Goal: Task Accomplishment & Management: Manage account settings

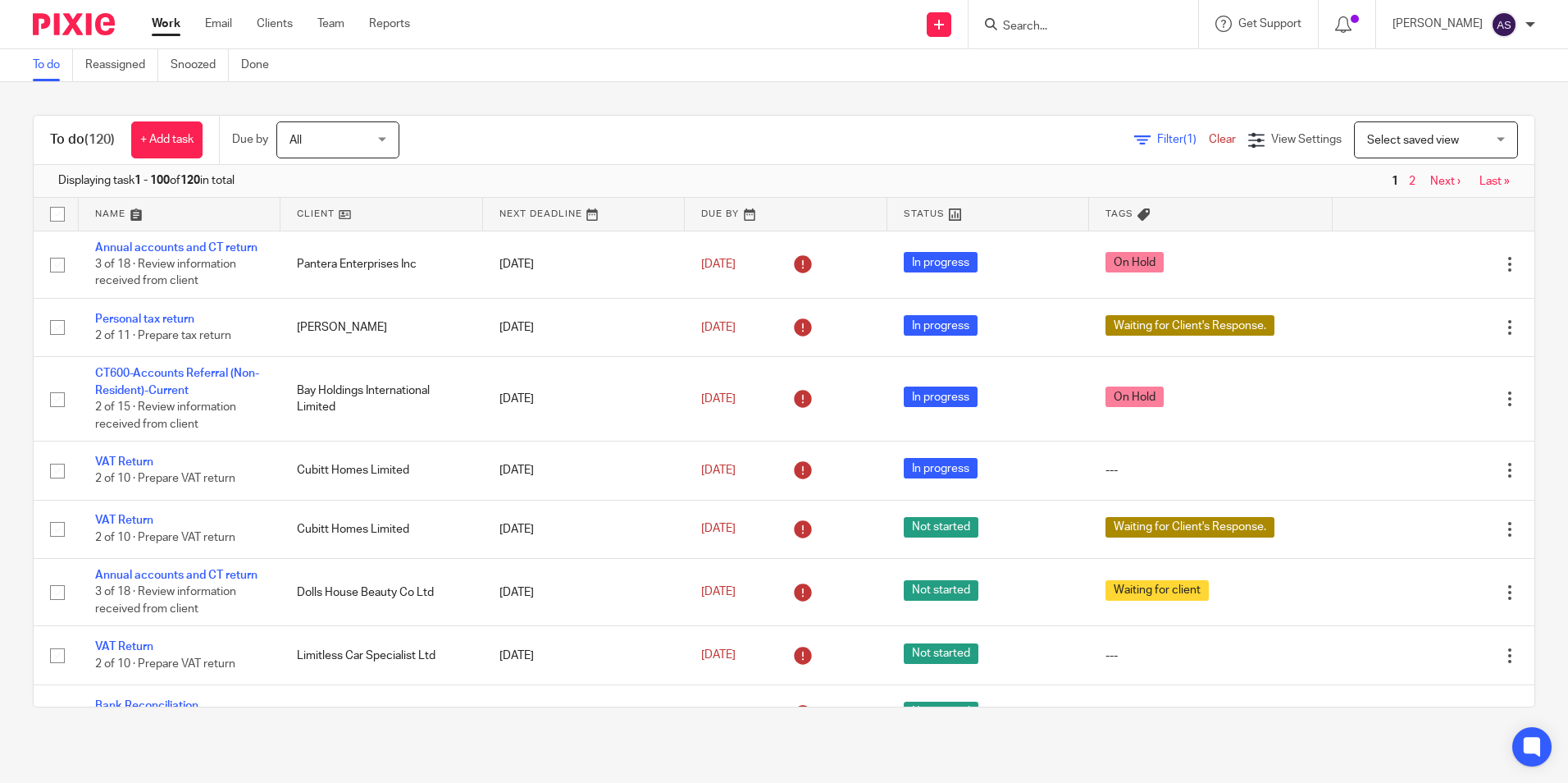
click at [1050, 22] on input "Search" at bounding box center [1076, 27] width 148 height 15
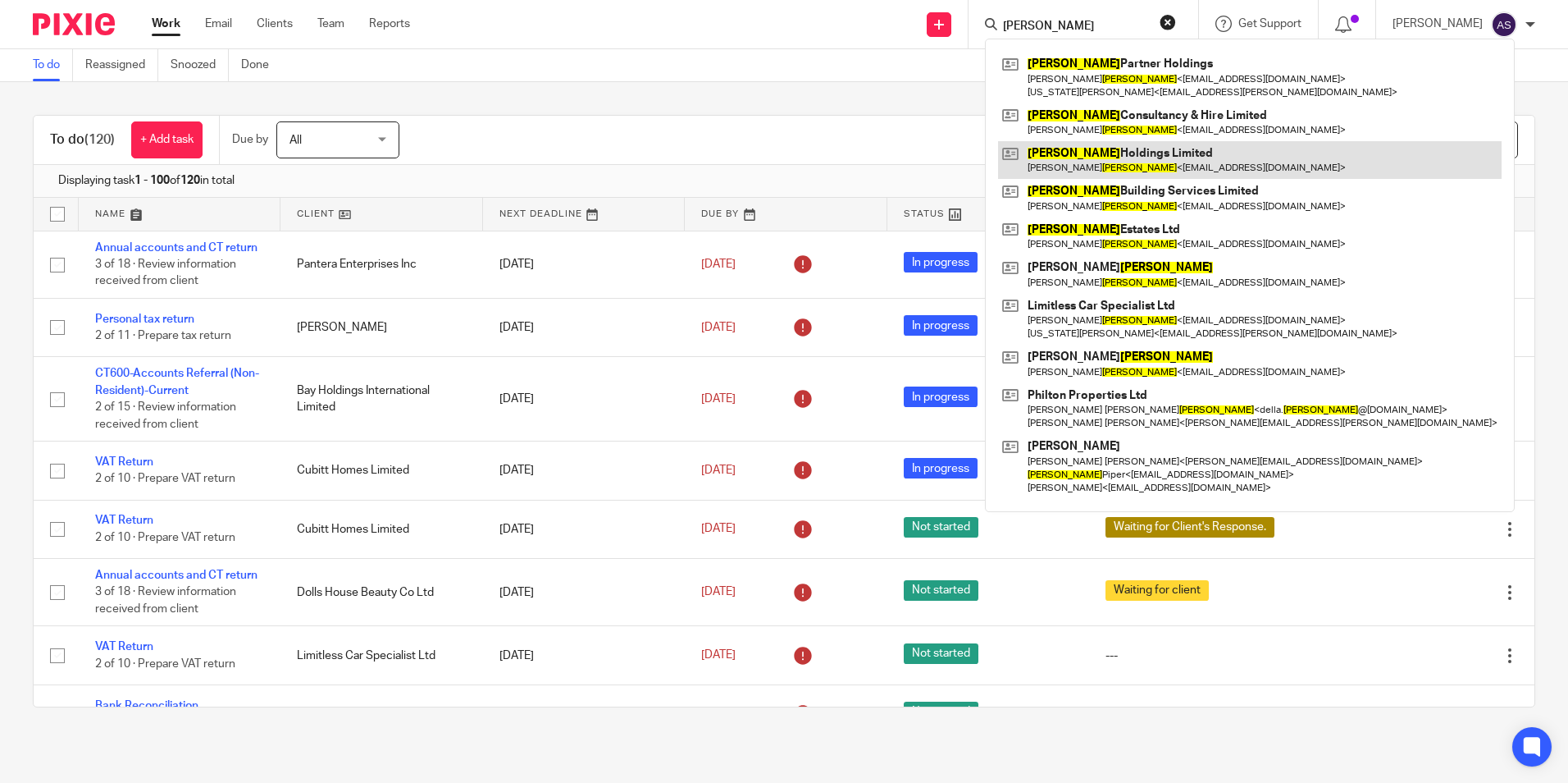
drag, startPoint x: 1131, startPoint y: 155, endPoint x: 1111, endPoint y: 155, distance: 20.0
click at [1131, 155] on link at bounding box center [1250, 160] width 504 height 37
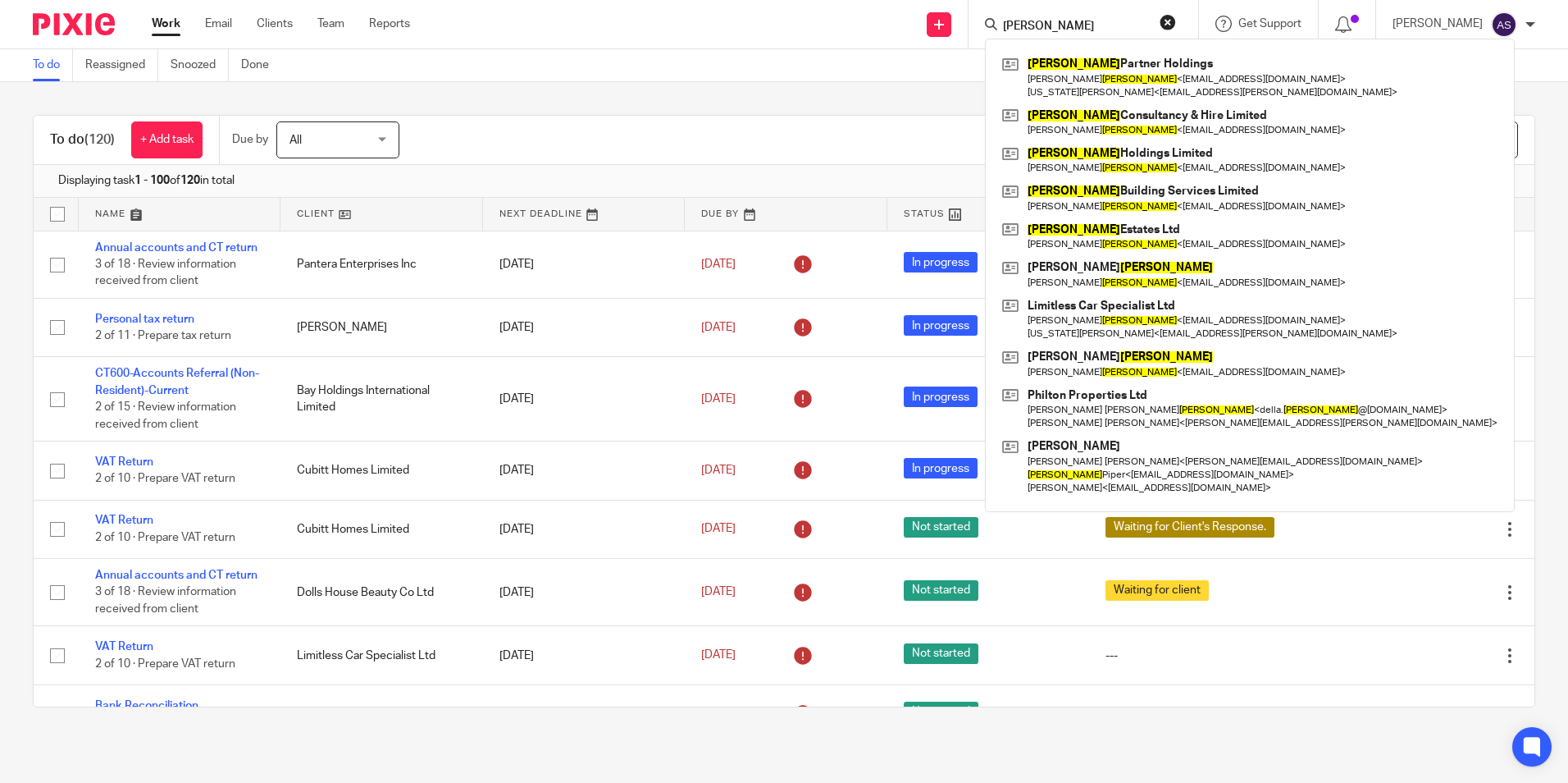
click at [1029, 25] on input "newson" at bounding box center [1076, 27] width 148 height 15
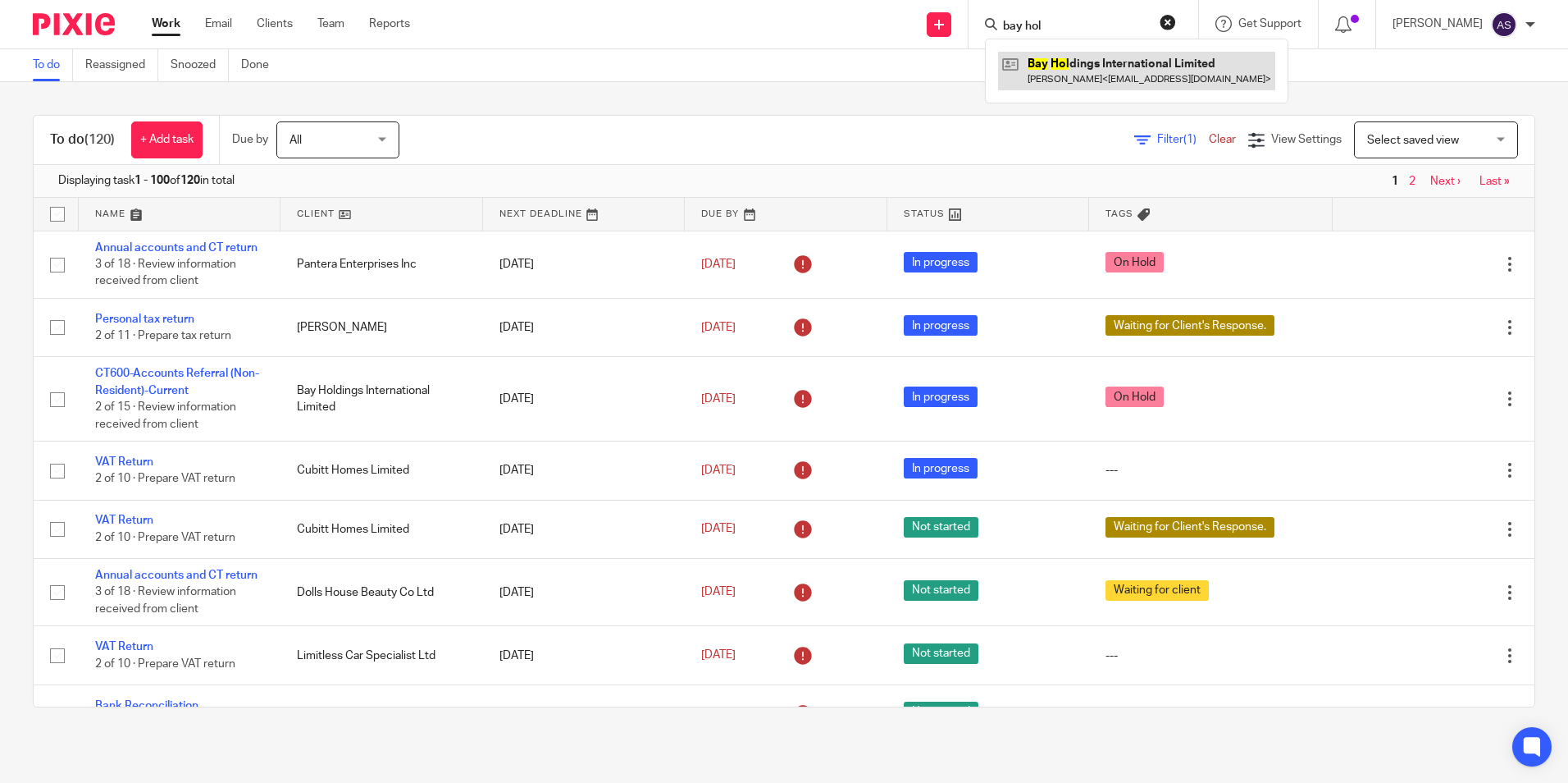
type input "bay hol"
click at [1138, 87] on link at bounding box center [1136, 70] width 277 height 37
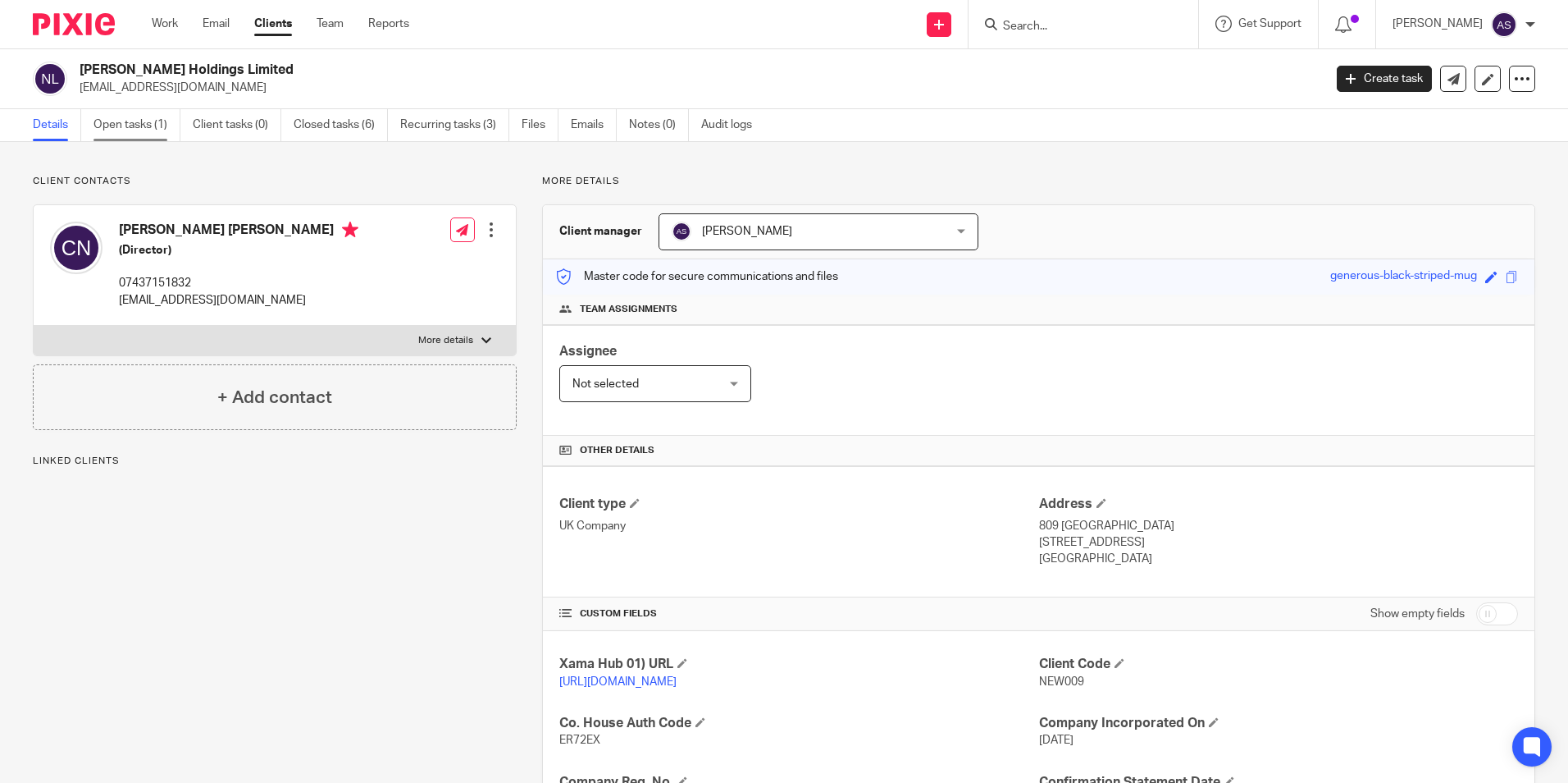
click at [150, 129] on link "Open tasks (1)" at bounding box center [137, 126] width 87 height 32
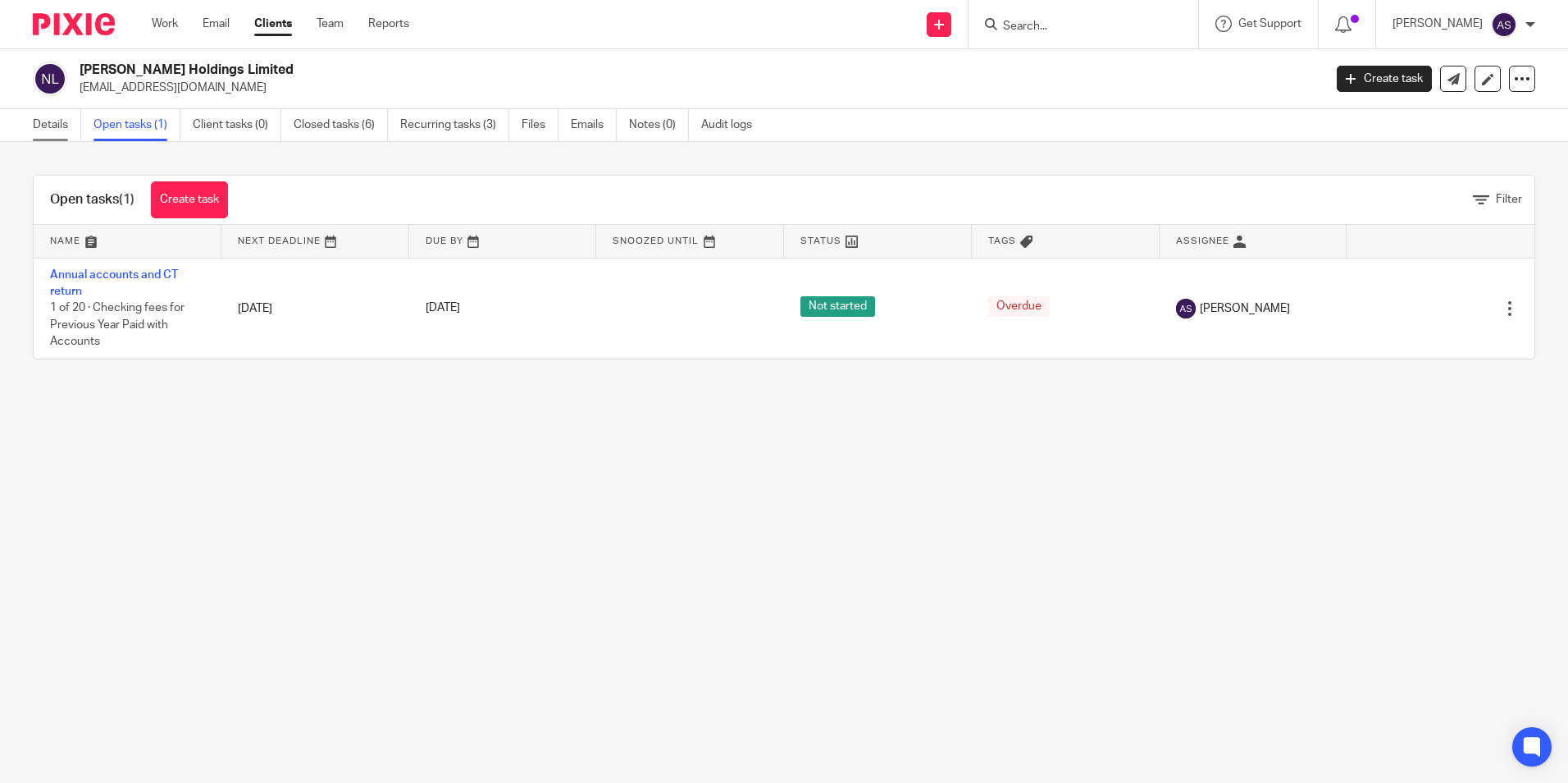
click at [41, 125] on link "Details" at bounding box center [57, 126] width 49 height 32
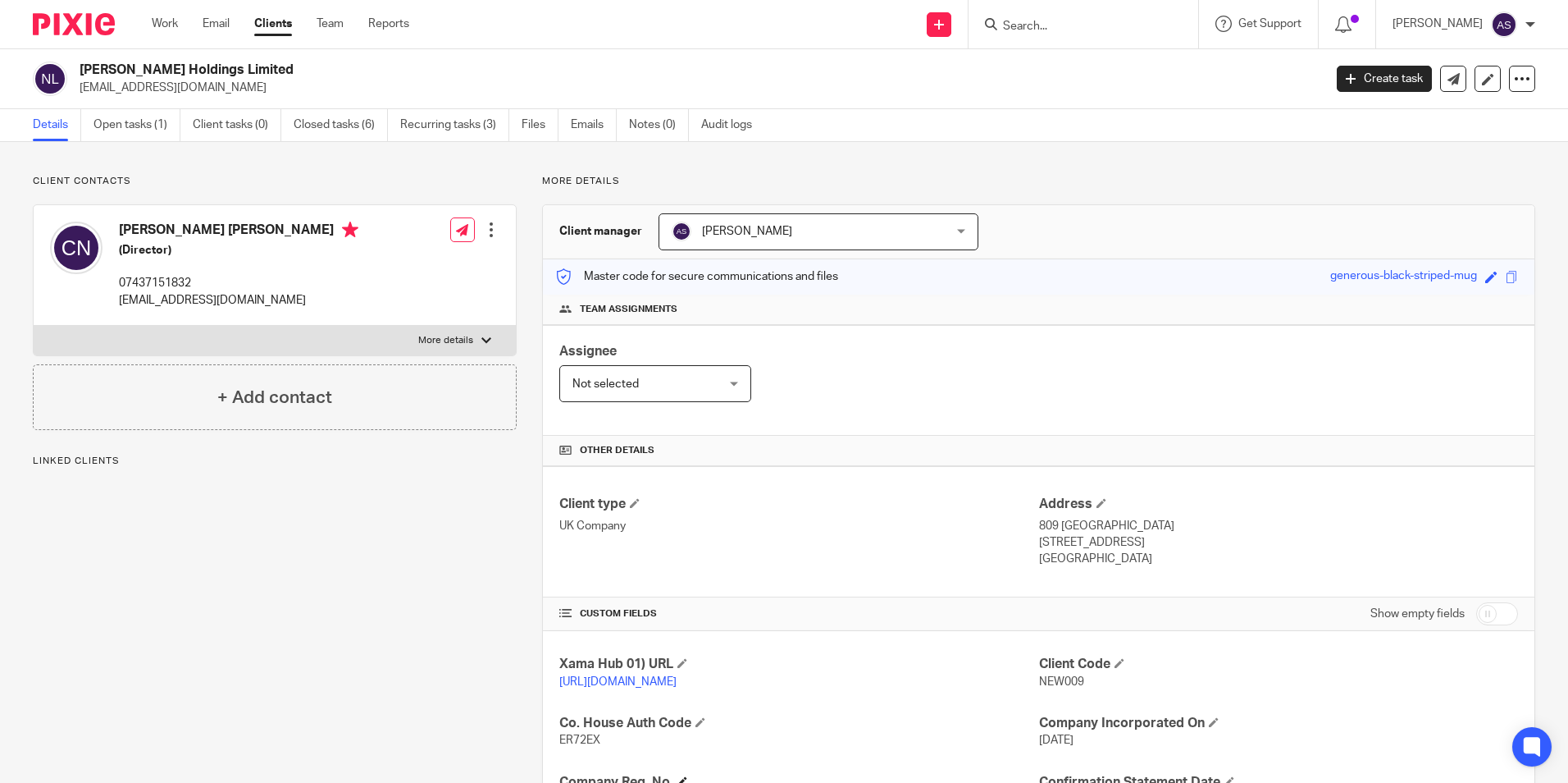
scroll to position [217, 0]
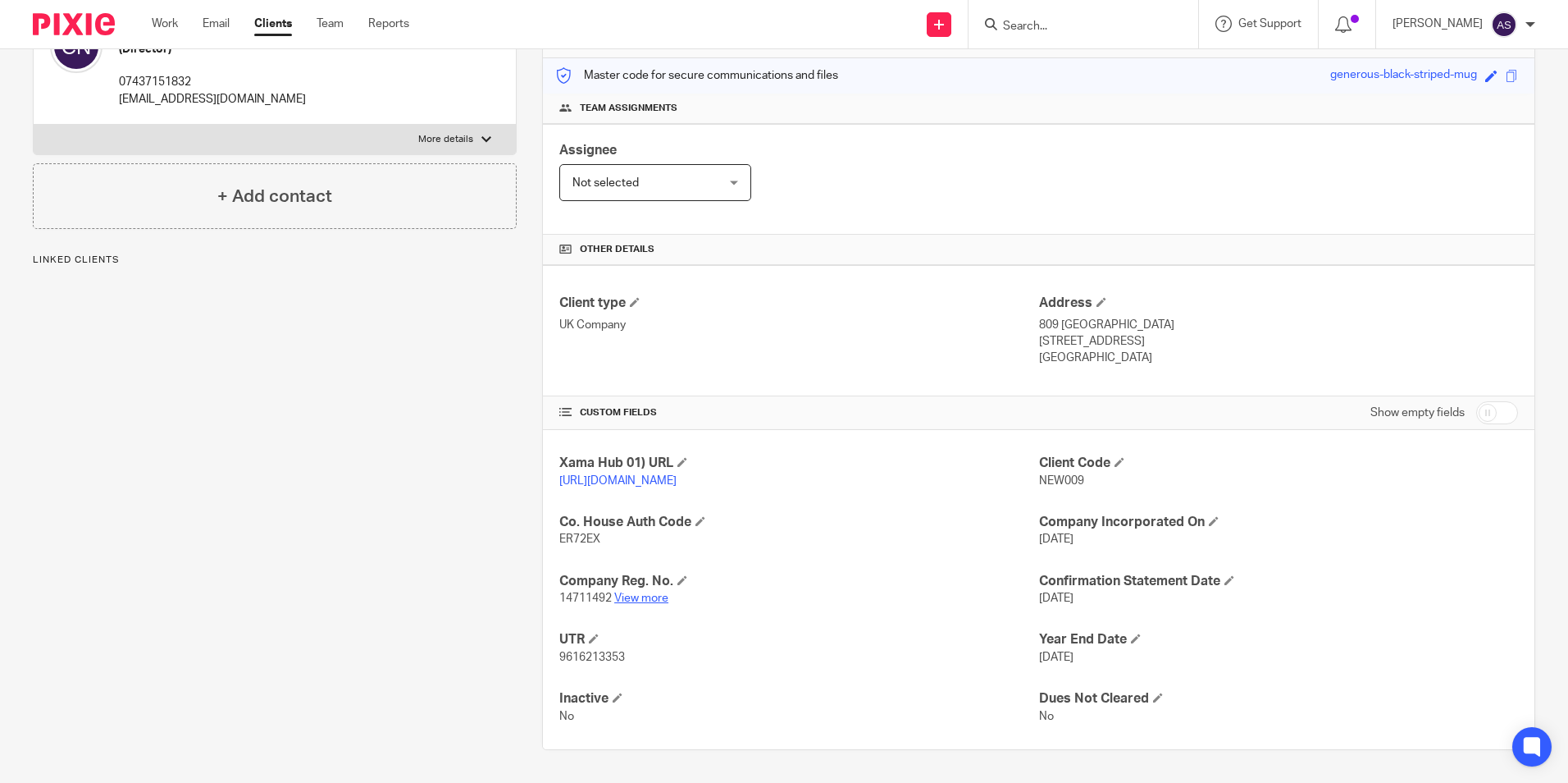
click at [644, 597] on link "View more" at bounding box center [641, 598] width 54 height 11
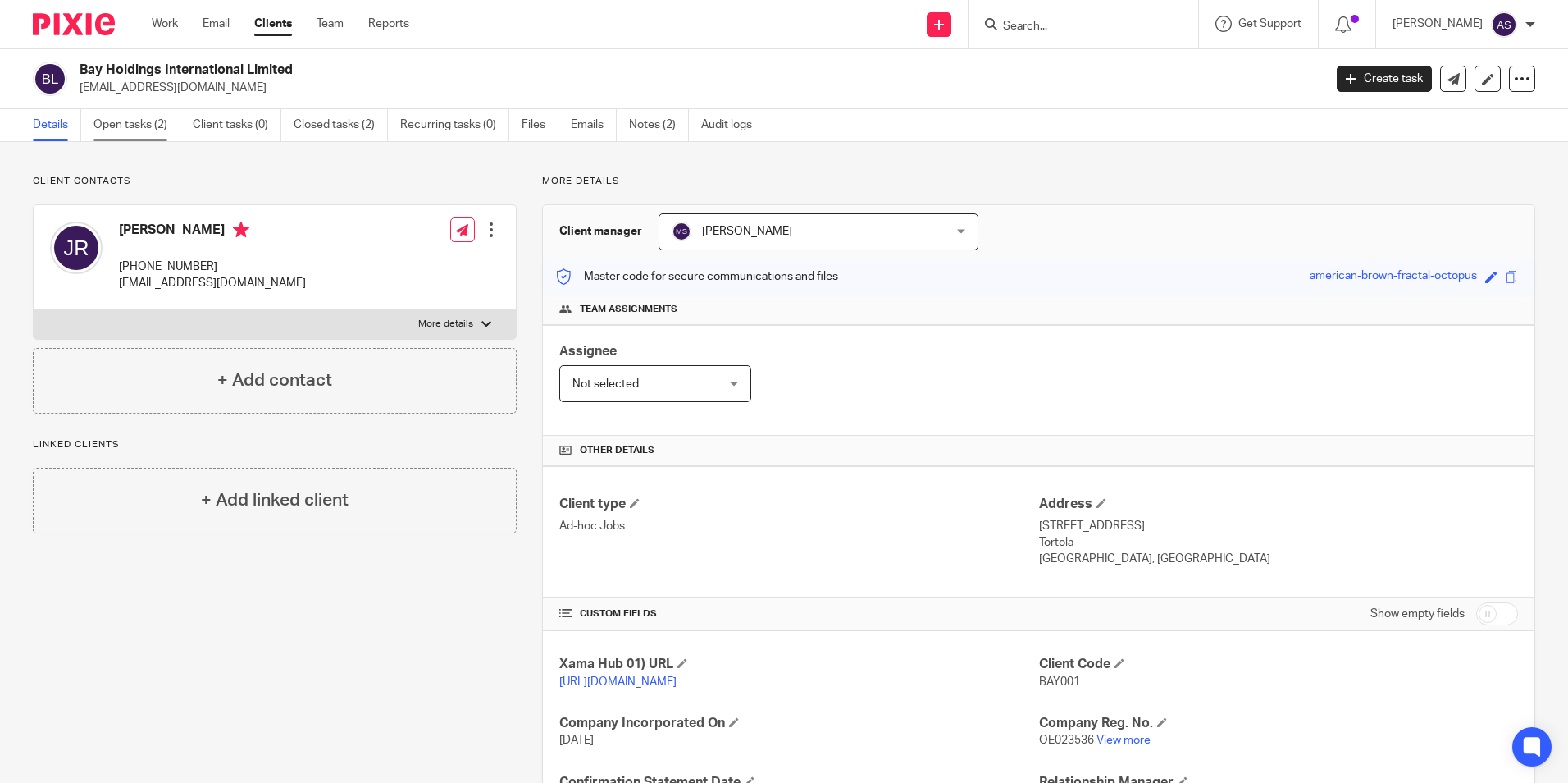
click at [108, 138] on link "Open tasks (2)" at bounding box center [137, 126] width 87 height 32
